Goal: Information Seeking & Learning: Learn about a topic

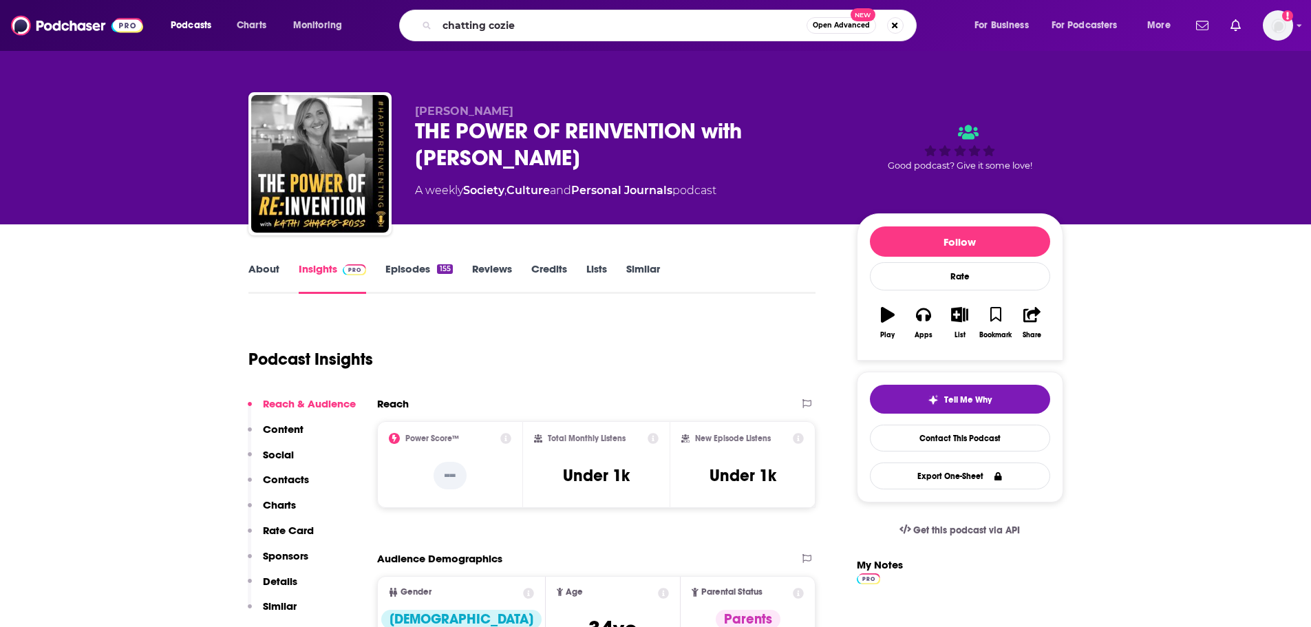
type input "chatting cozies"
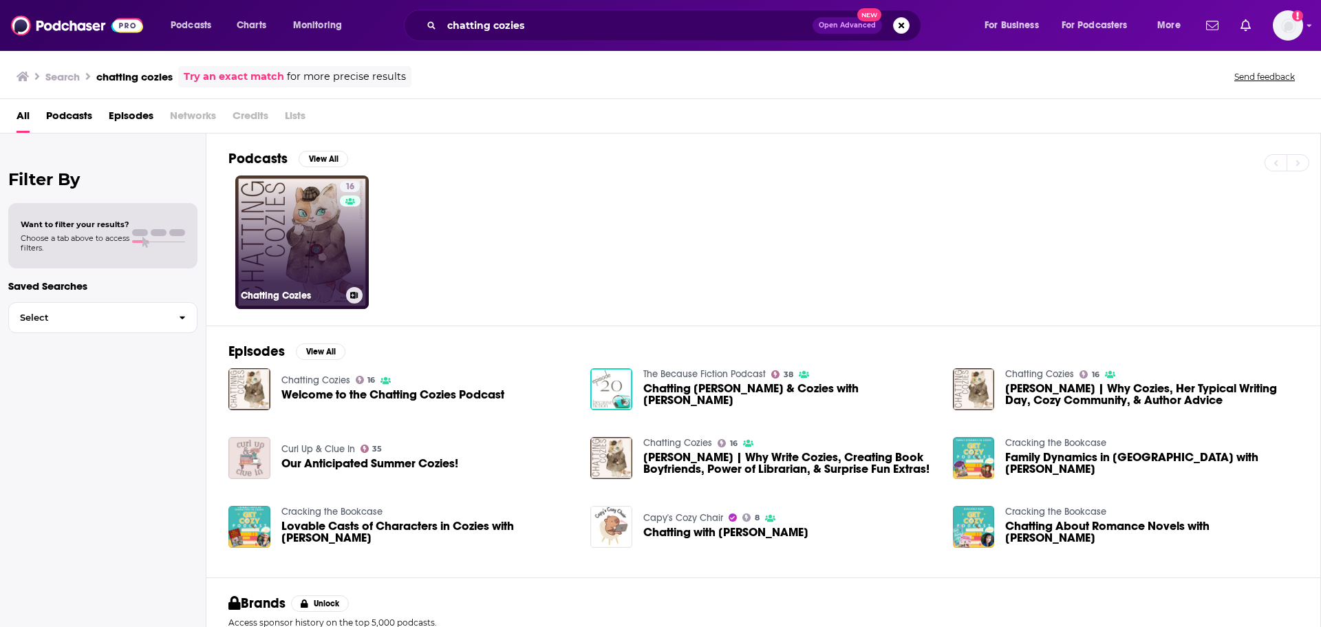
click at [272, 246] on link "16 Chatting Cozies" at bounding box center [301, 241] width 133 height 133
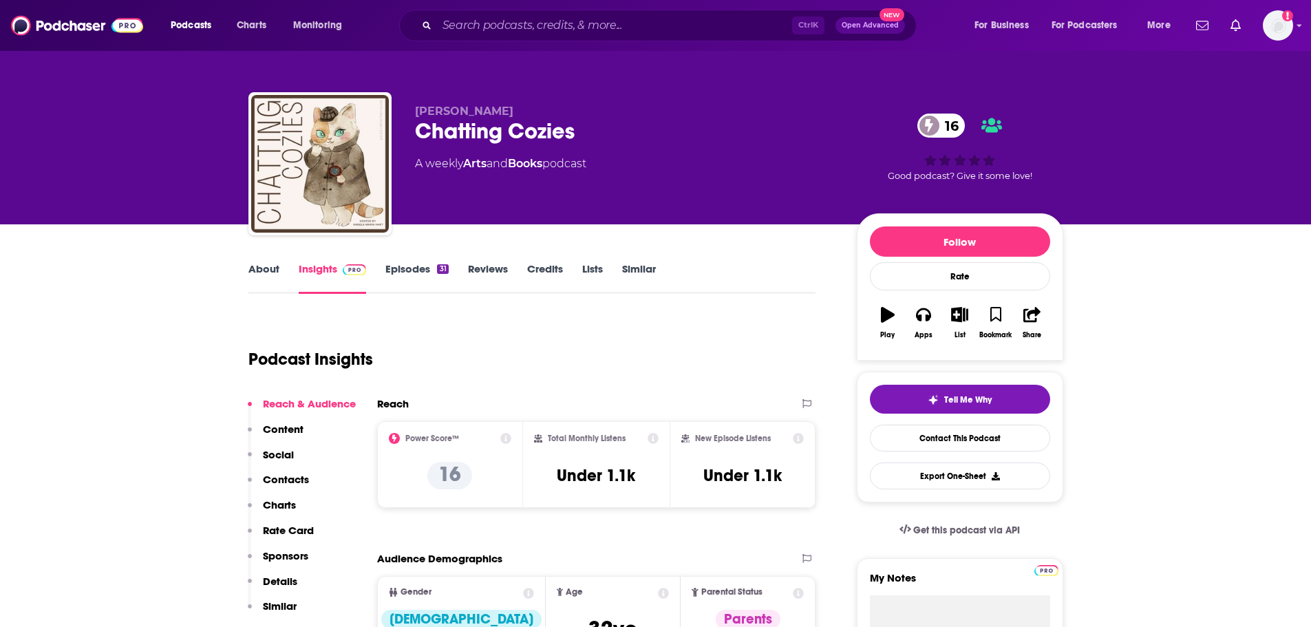
click at [422, 269] on link "Episodes 31" at bounding box center [416, 278] width 63 height 32
